Goal: Information Seeking & Learning: Learn about a topic

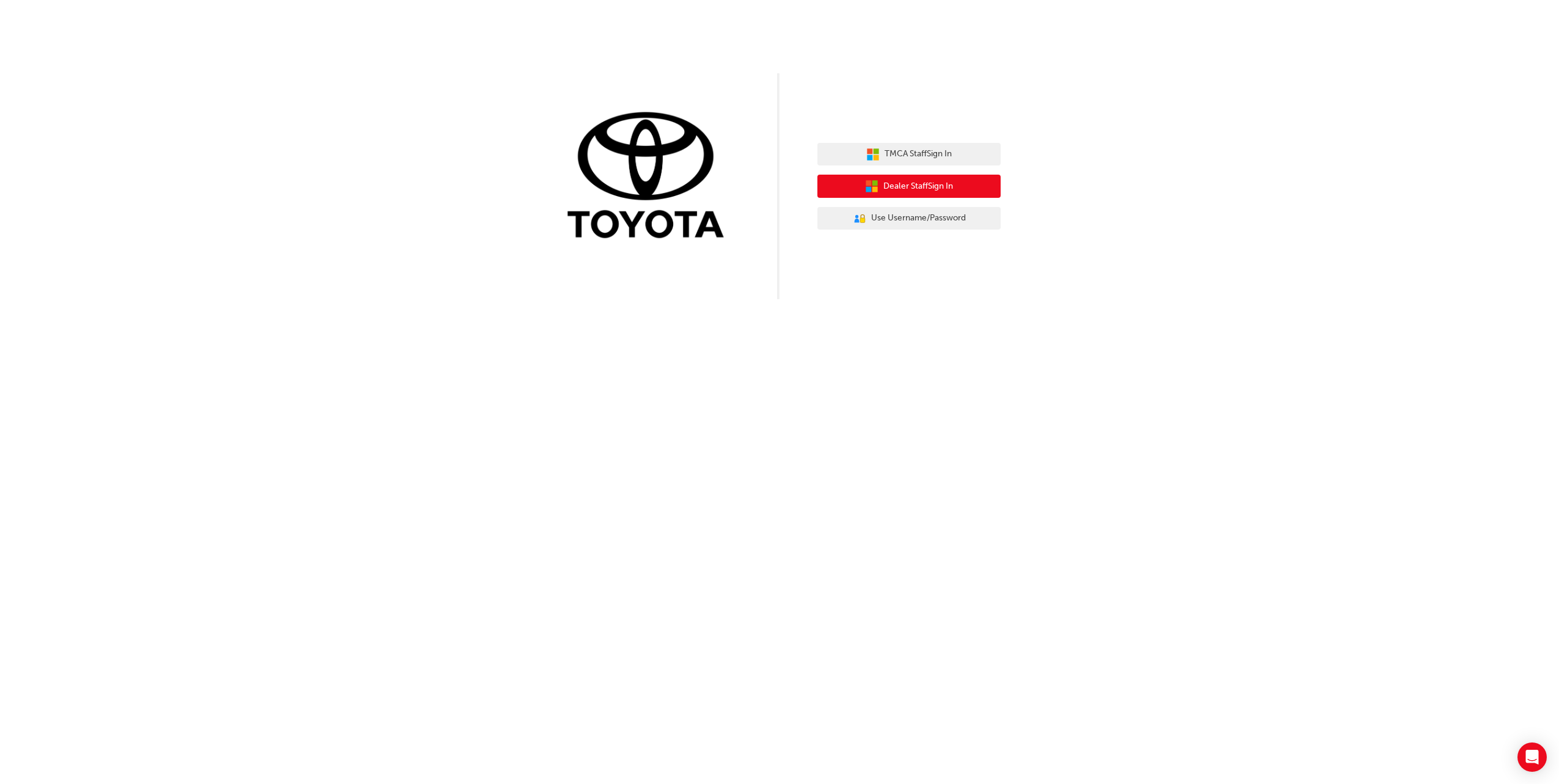
click at [943, 185] on span "Dealer Staff Sign In" at bounding box center [919, 187] width 70 height 14
